Goal: Information Seeking & Learning: Learn about a topic

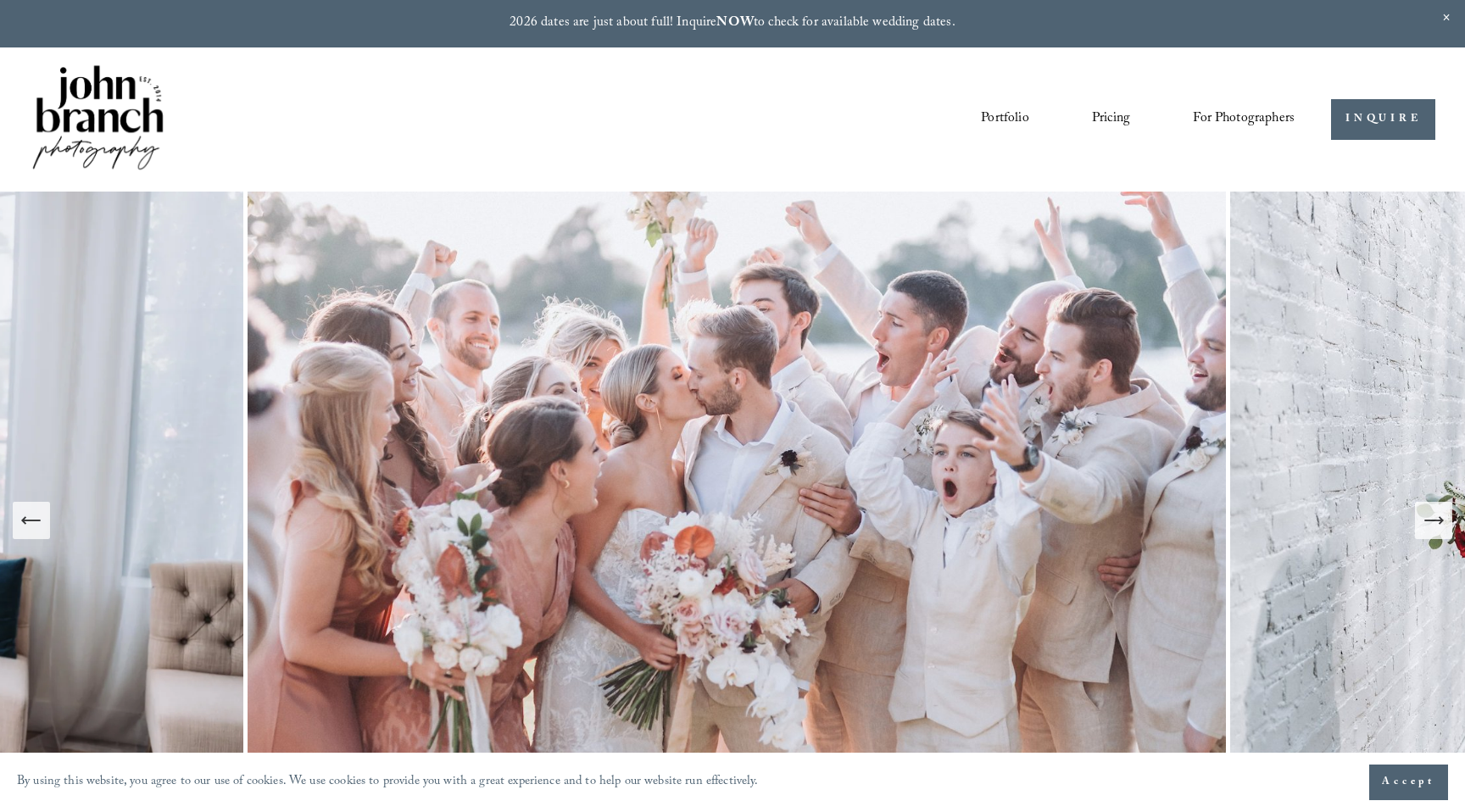
click at [1423, 513] on icon "Next Slide" at bounding box center [1434, 521] width 24 height 24
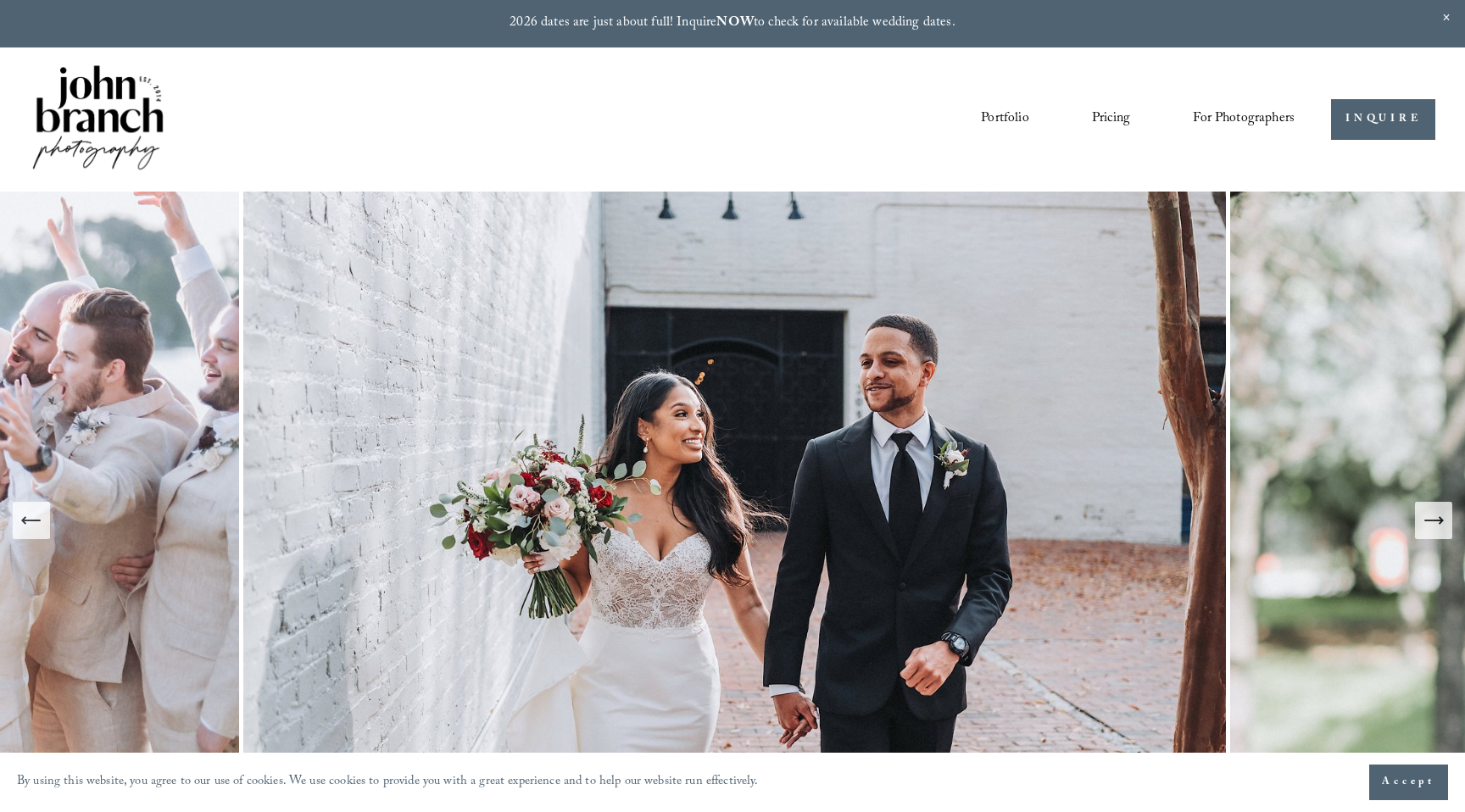
click at [1423, 513] on icon "Next Slide" at bounding box center [1434, 521] width 24 height 24
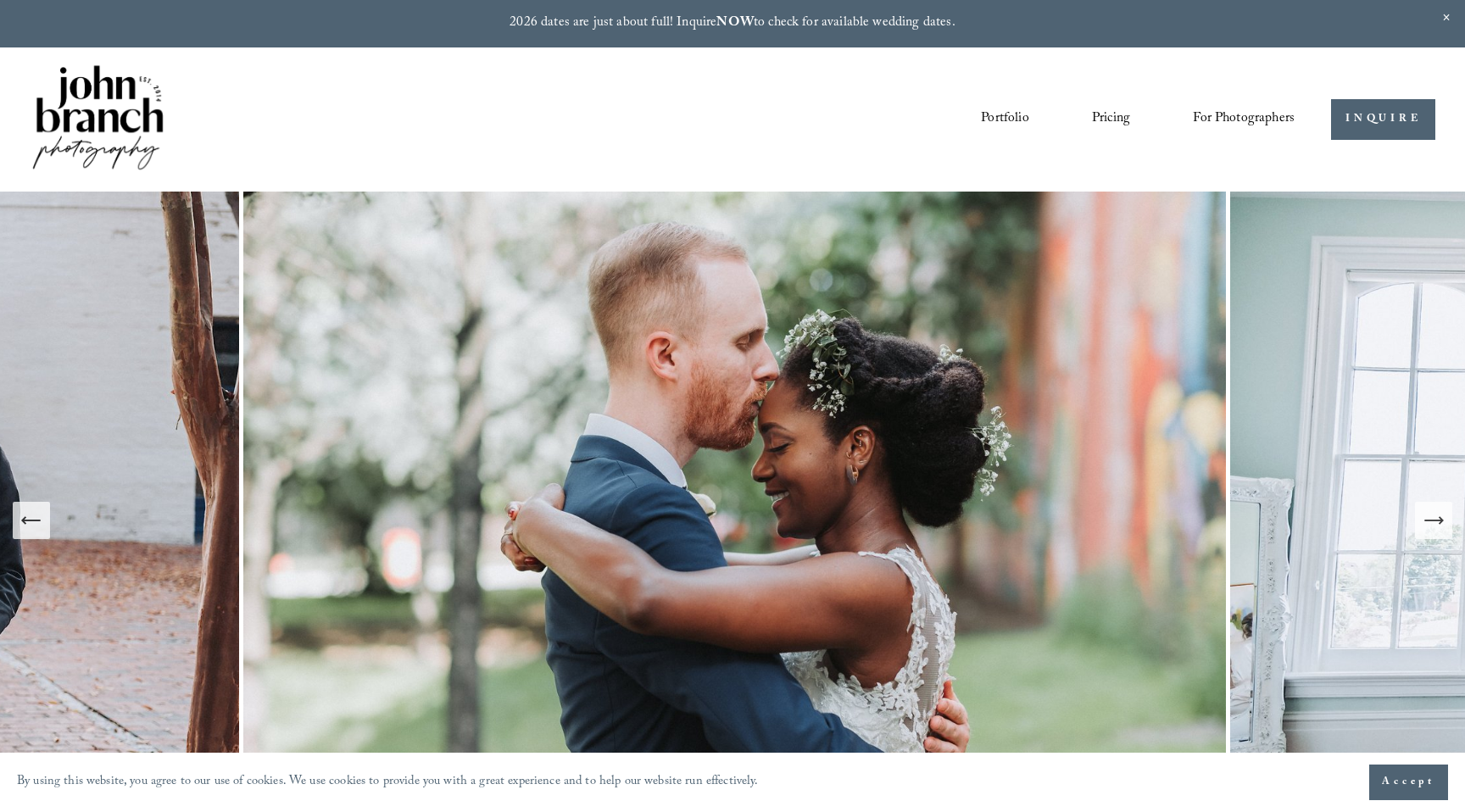
click at [1423, 513] on icon "Next Slide" at bounding box center [1434, 521] width 24 height 24
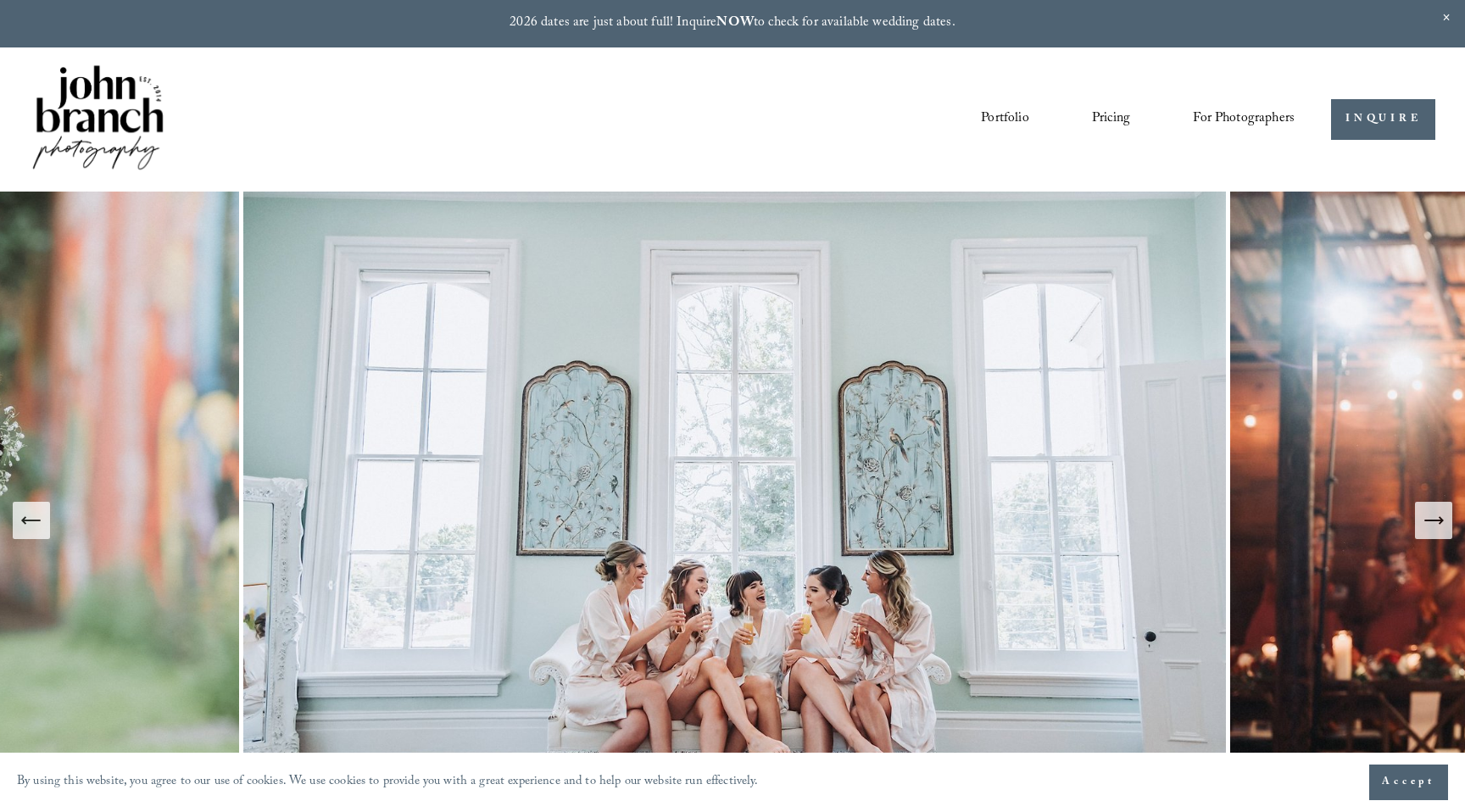
click at [1423, 513] on icon "Next Slide" at bounding box center [1434, 521] width 24 height 24
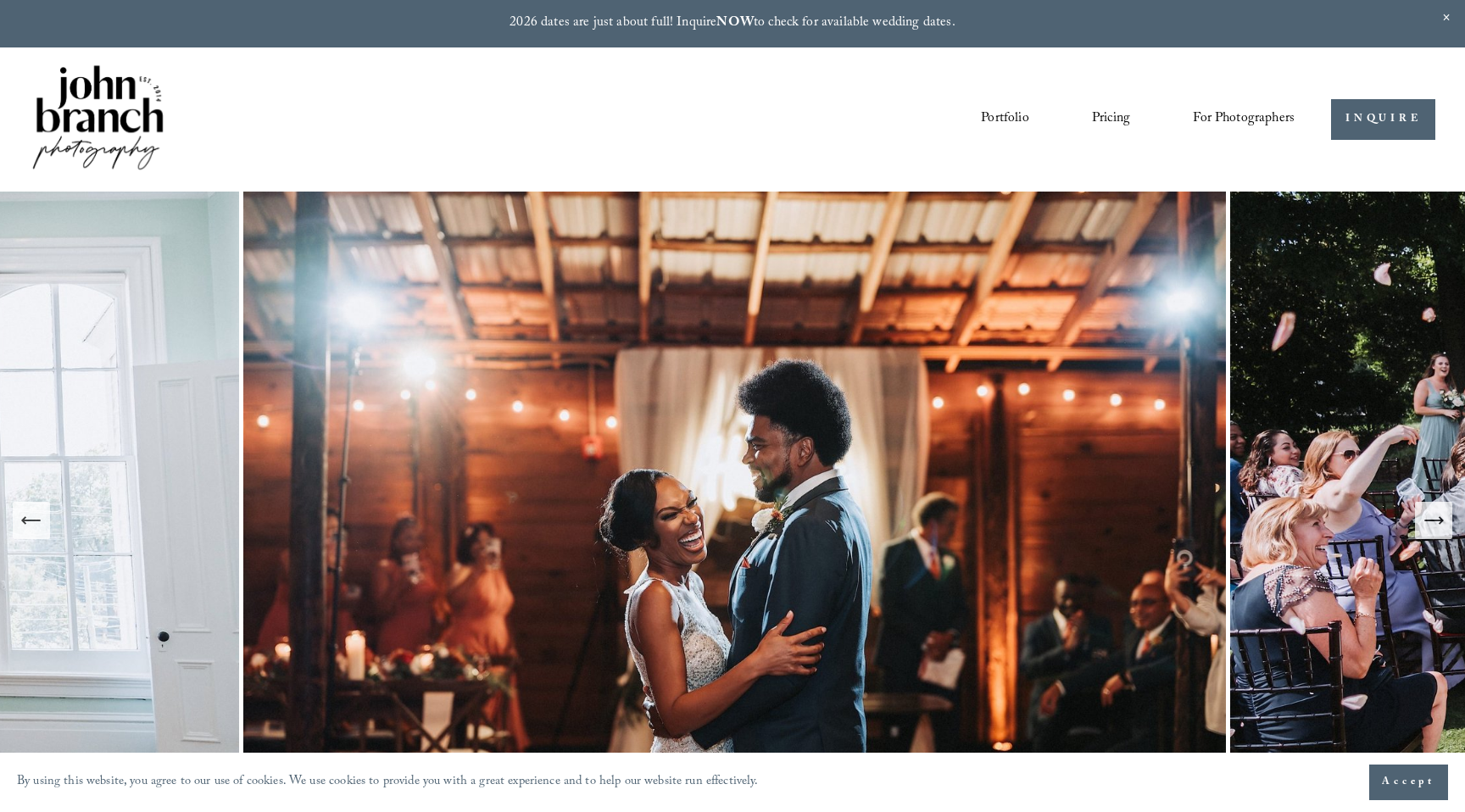
click at [1423, 513] on icon "Next Slide" at bounding box center [1434, 521] width 24 height 24
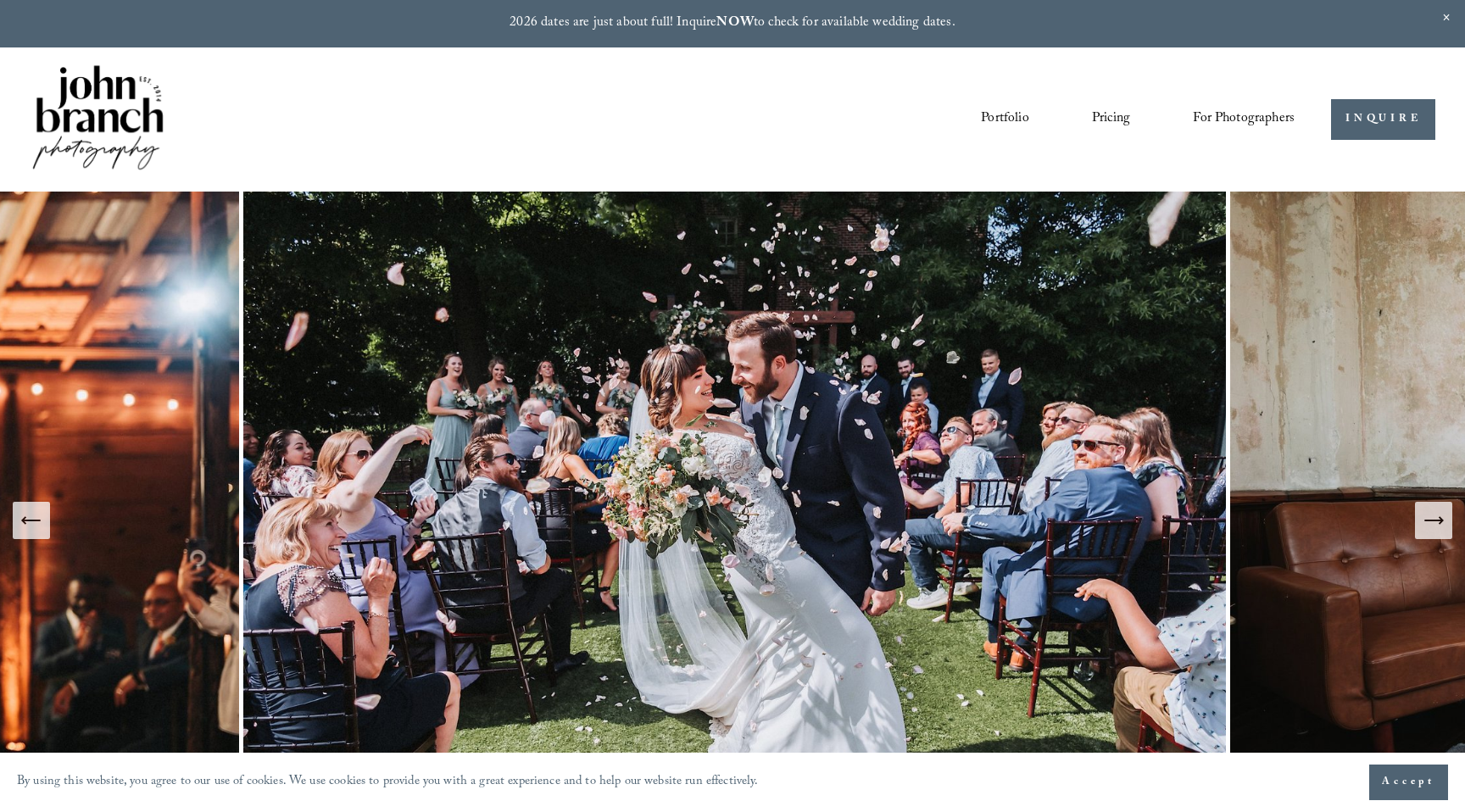
click at [1417, 531] on button "Next Slide" at bounding box center [1434, 521] width 38 height 38
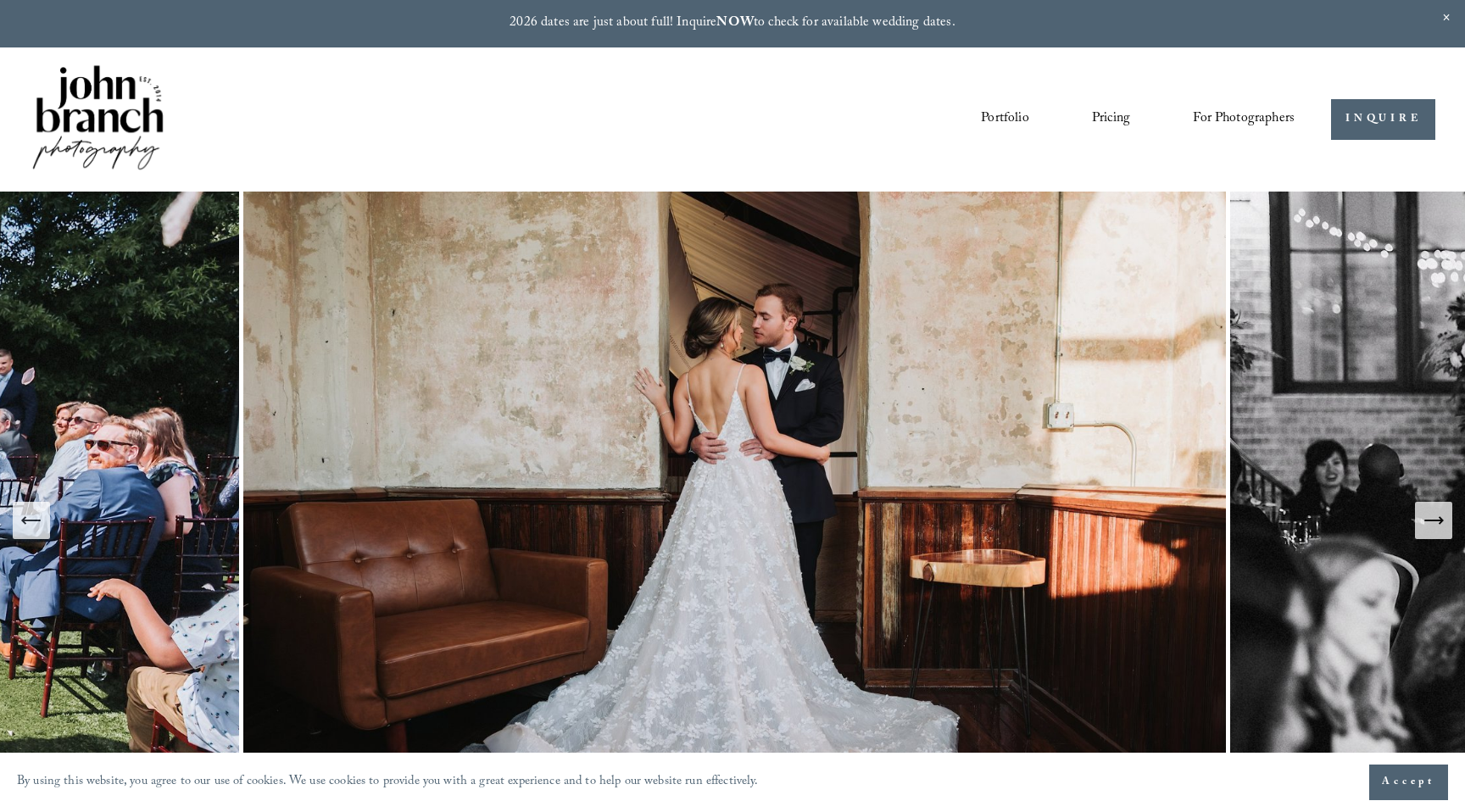
click at [1417, 531] on button "Next Slide" at bounding box center [1434, 521] width 38 height 38
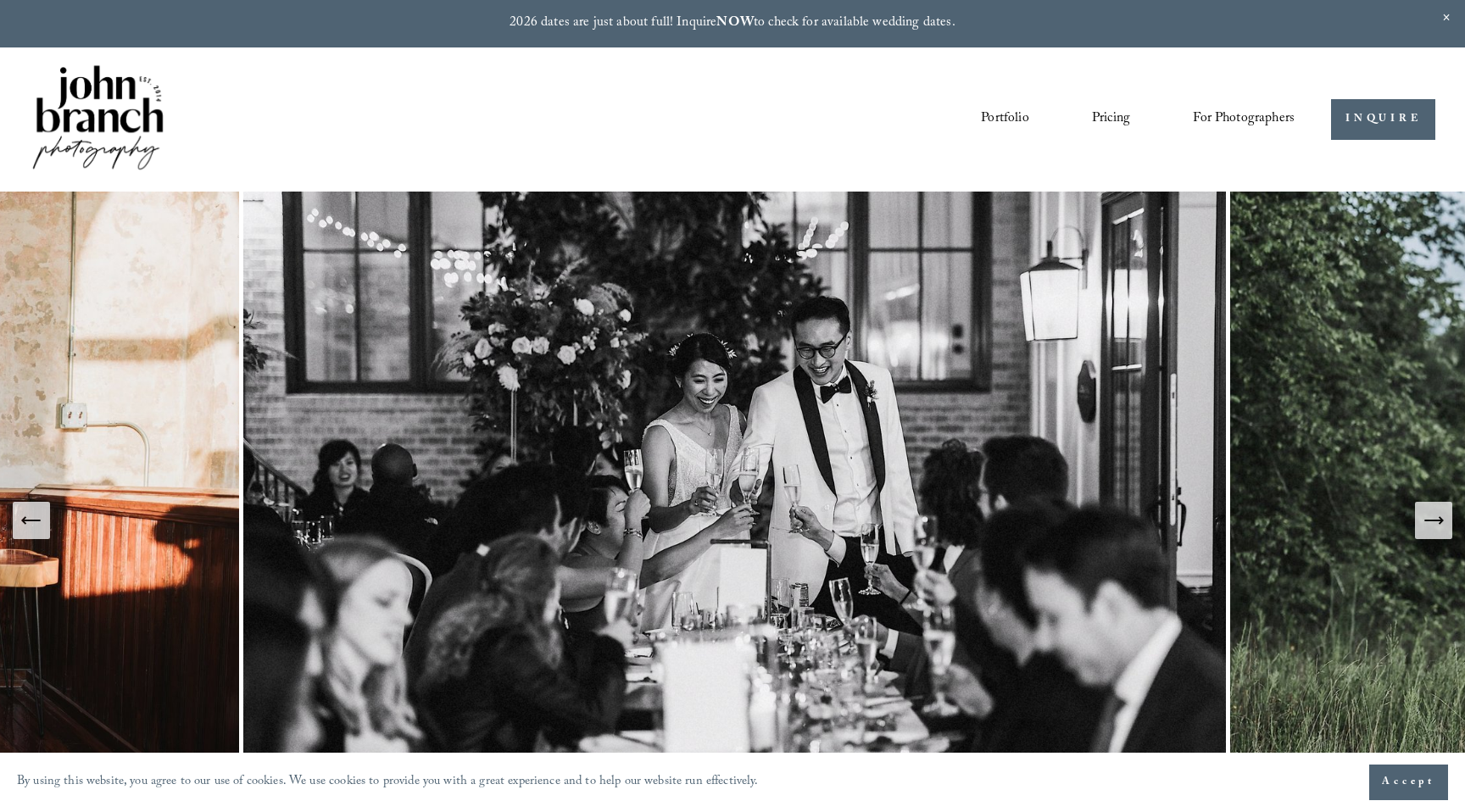
click at [1417, 531] on button "Next Slide" at bounding box center [1434, 521] width 38 height 38
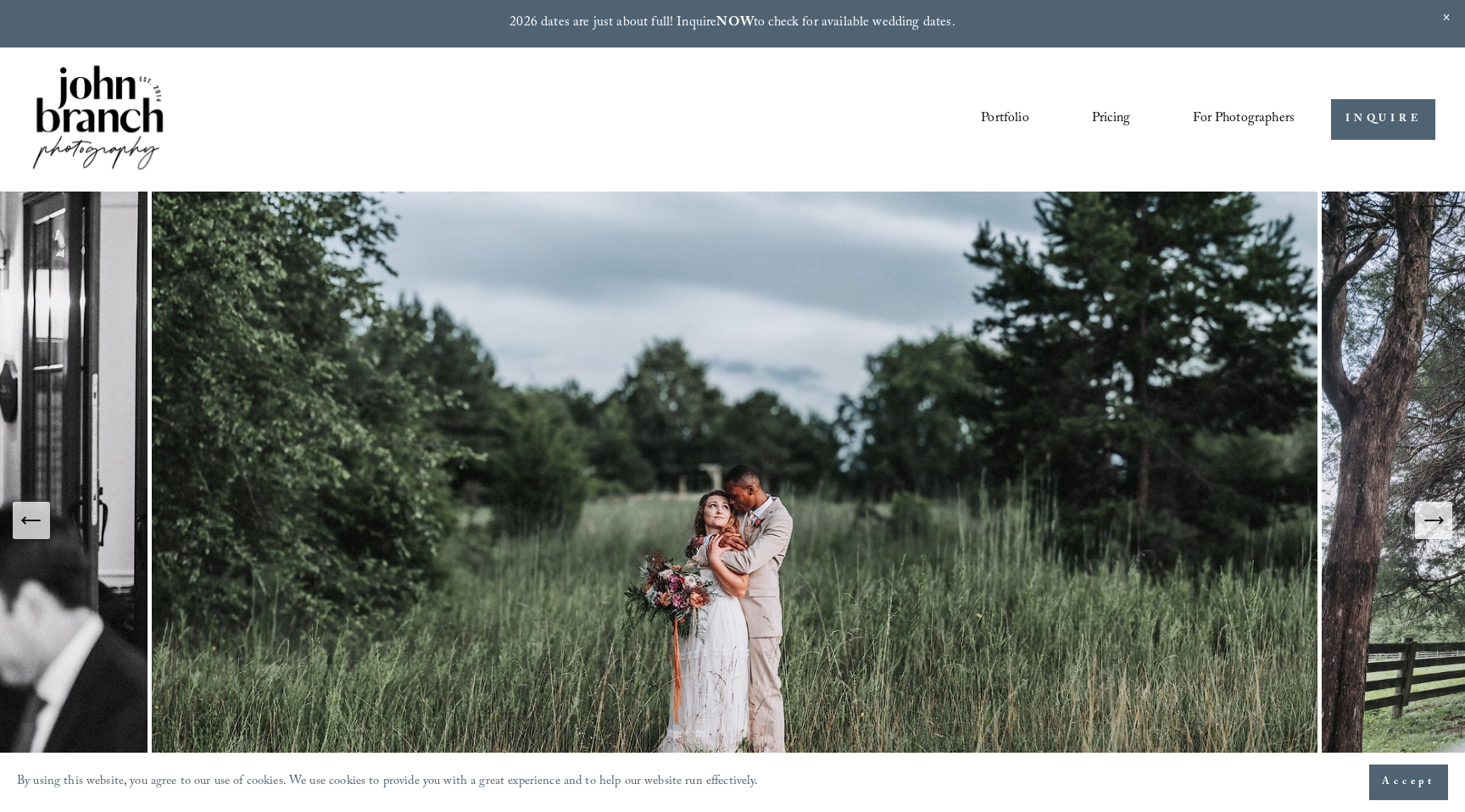
click at [1114, 124] on link "Pricing" at bounding box center [1111, 119] width 38 height 29
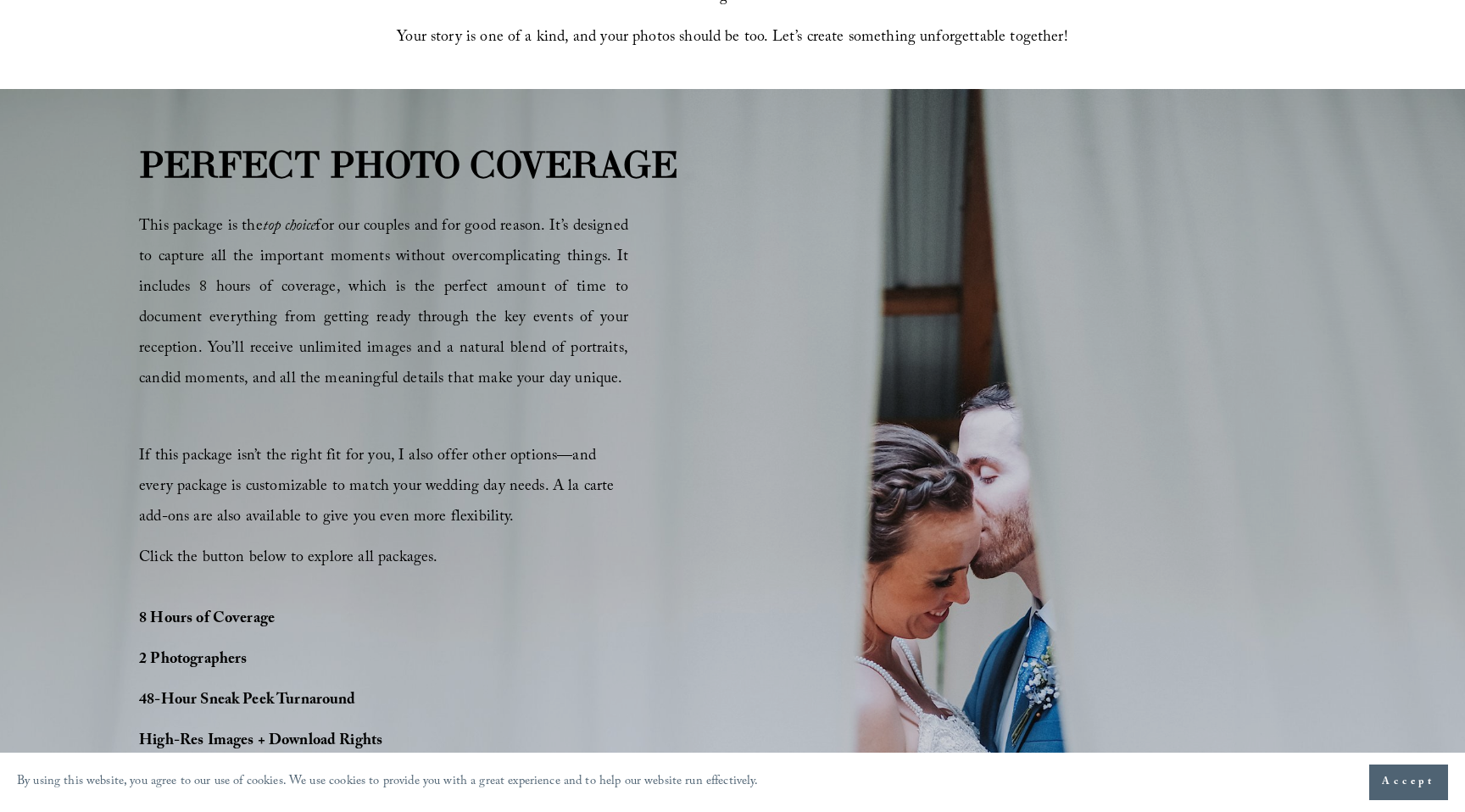
scroll to position [1356, 0]
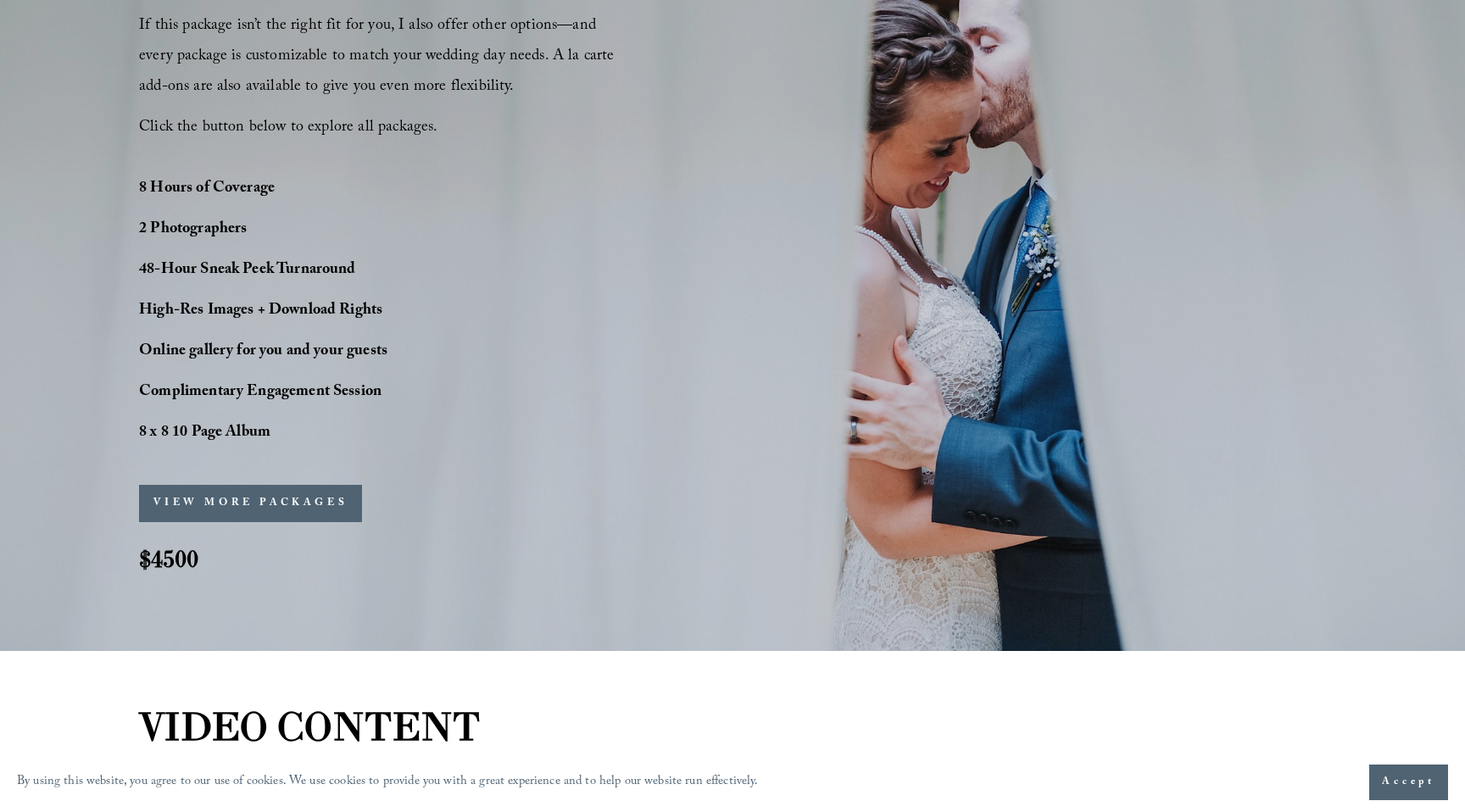
click at [398, 504] on div "VIEW MORE PACKAGES" at bounding box center [358, 504] width 439 height 38
click at [305, 510] on button "VIEW MORE PACKAGES" at bounding box center [250, 504] width 223 height 38
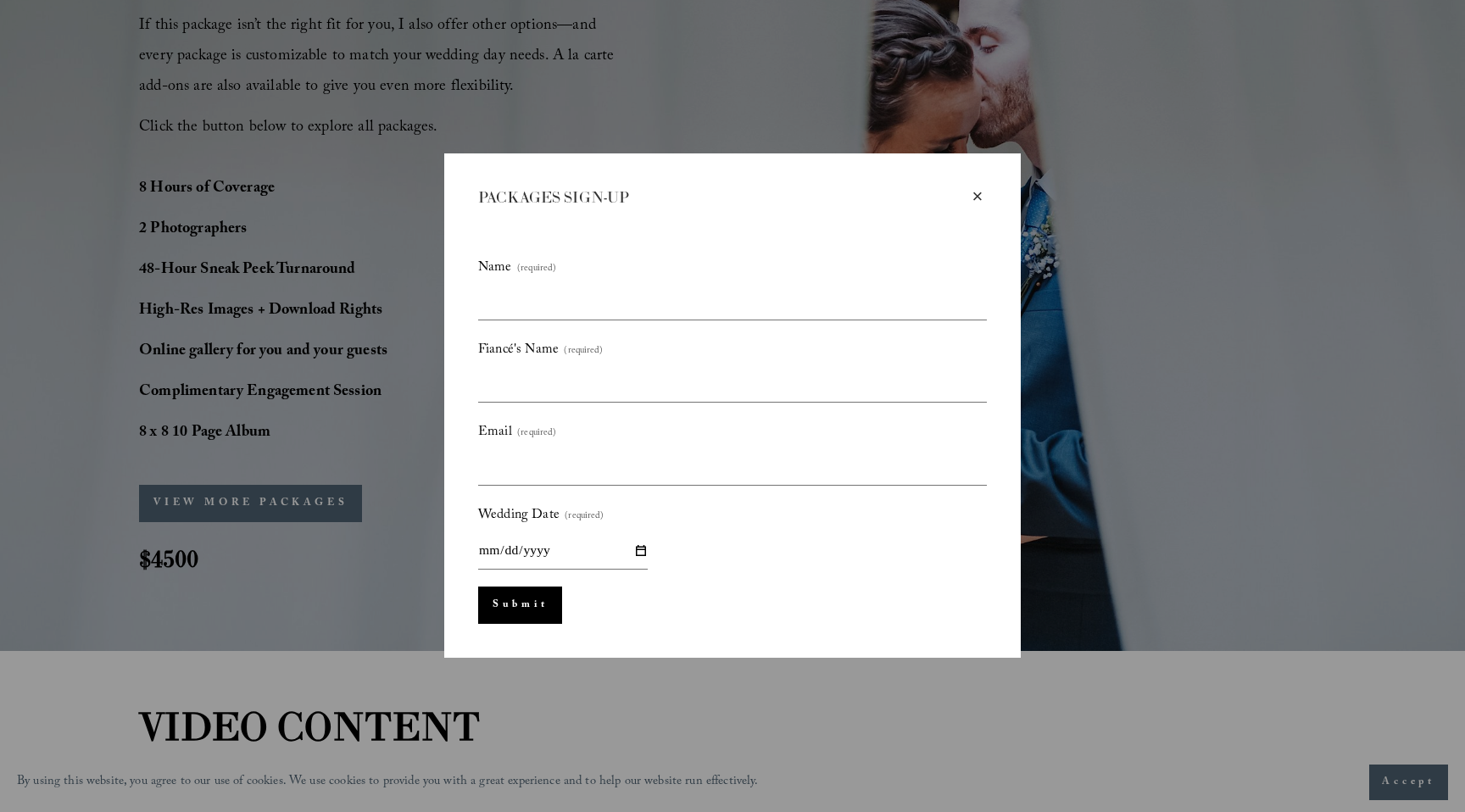
click at [971, 195] on div "×" at bounding box center [977, 196] width 19 height 19
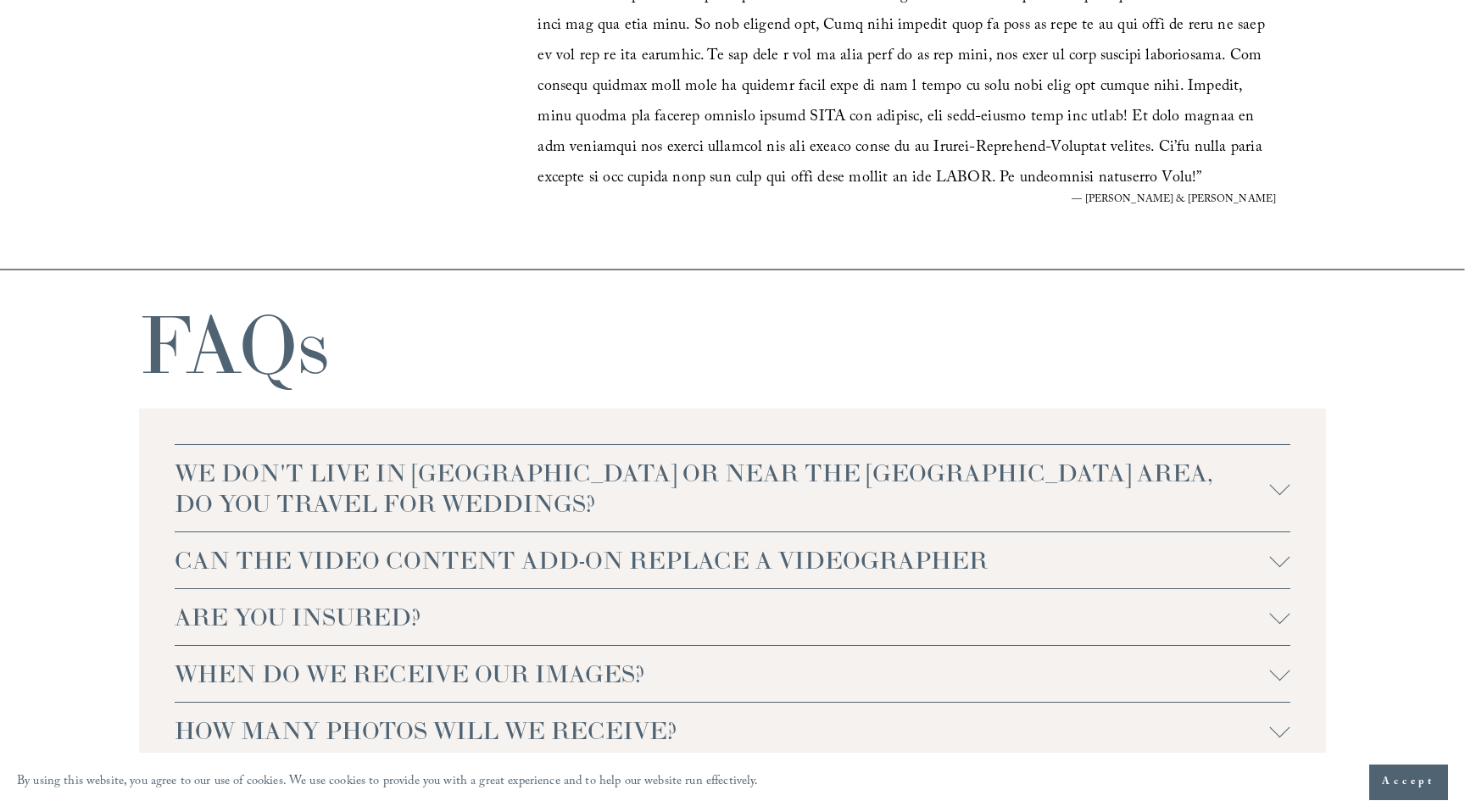
scroll to position [3579, 0]
